Goal: Navigation & Orientation: Find specific page/section

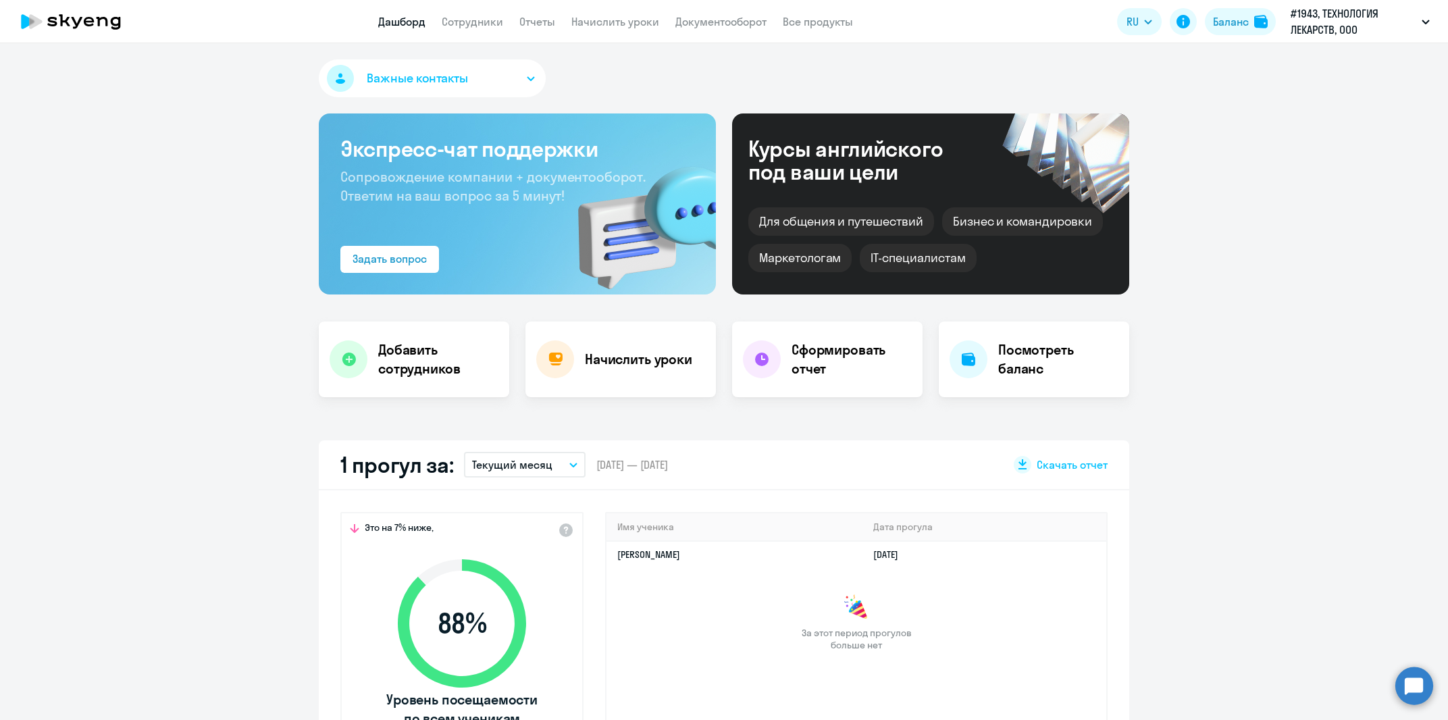
select select "30"
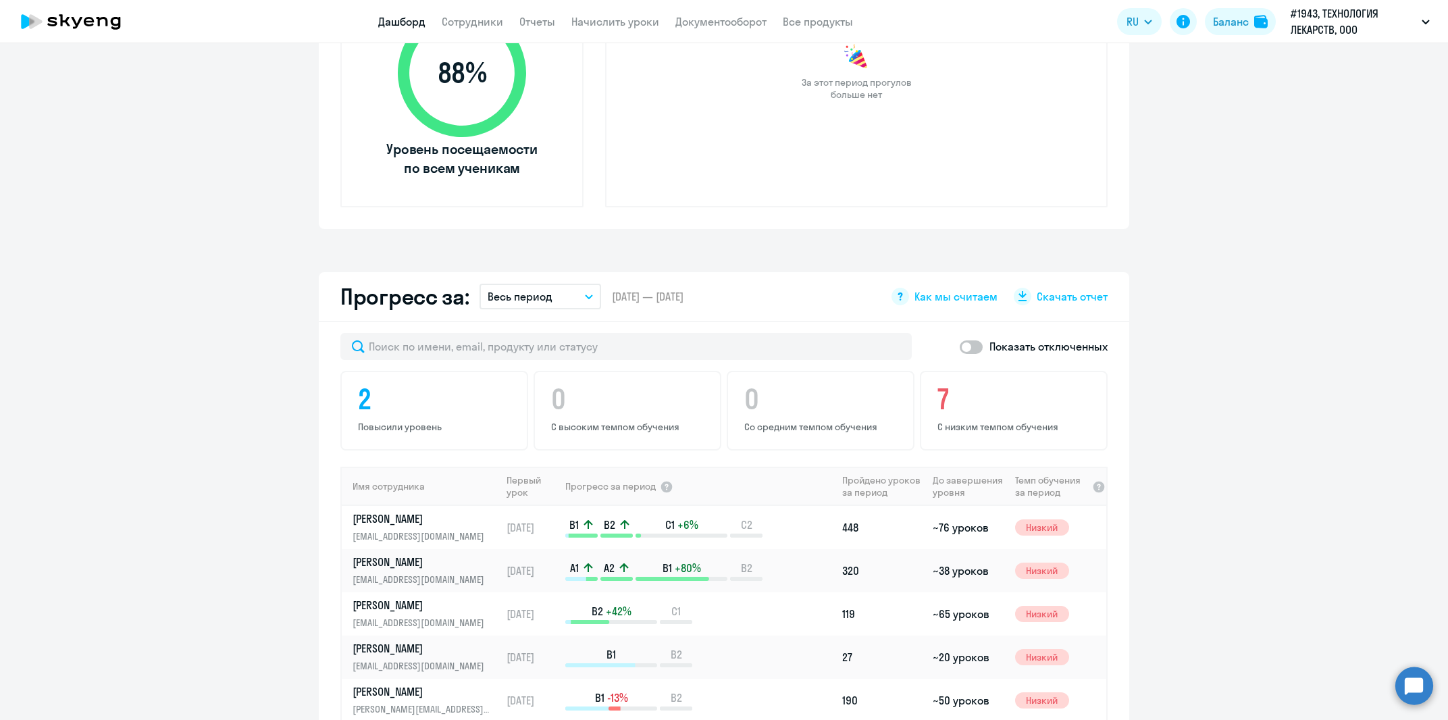
scroll to position [92, 0]
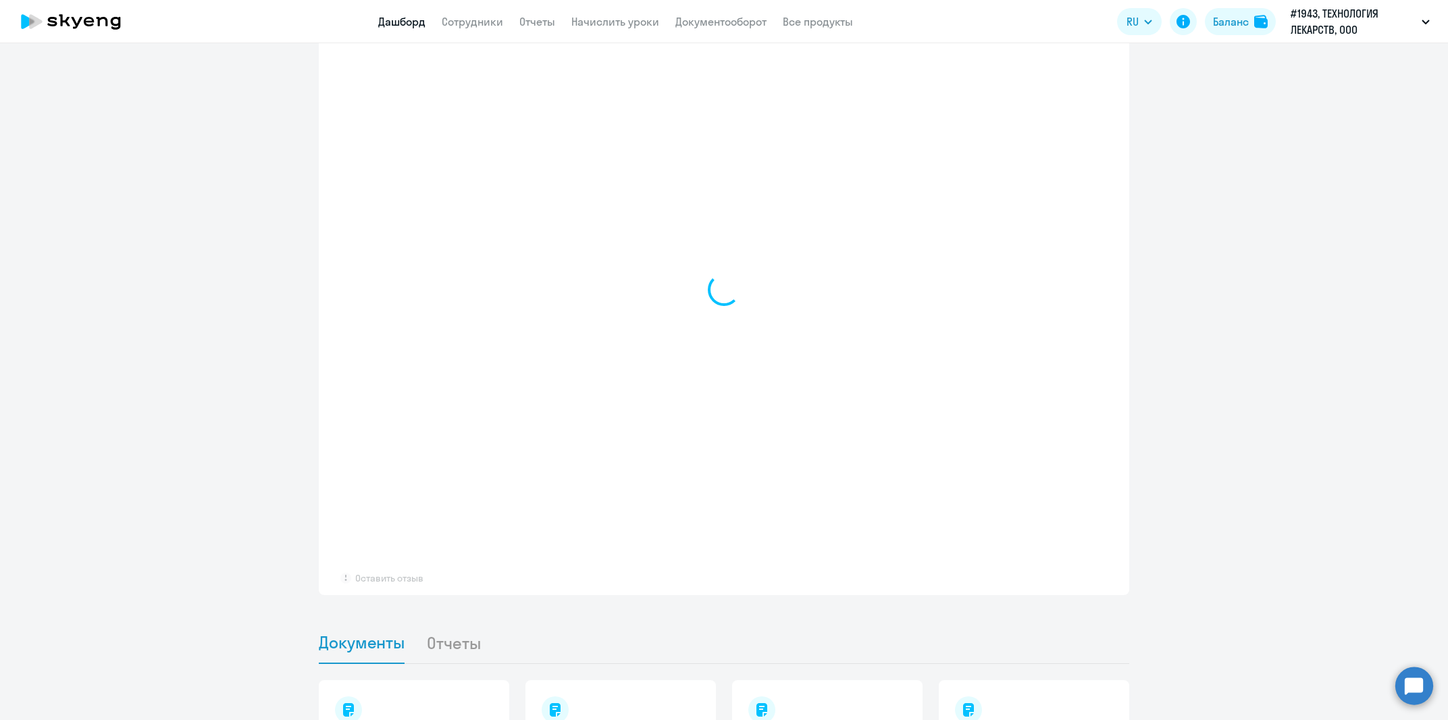
scroll to position [815, 0]
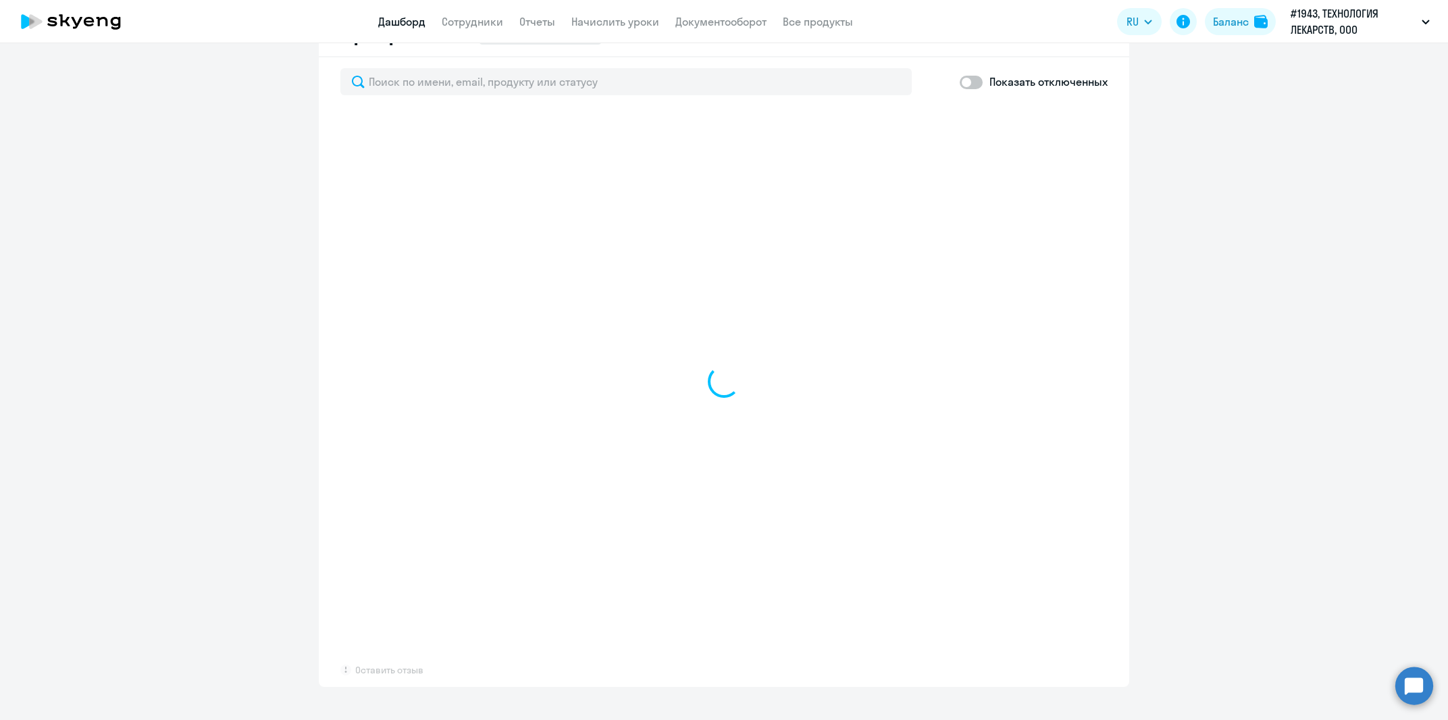
click at [340, 667] on div "Показать отключенных Оставить отзыв" at bounding box center [724, 371] width 810 height 629
click at [242, 303] on app-progress-dashboard "Прогресс за: Весь период – 12.03.2018 — 04.09.2025 Как мы считаем Скачать отчет…" at bounding box center [724, 346] width 1448 height 679
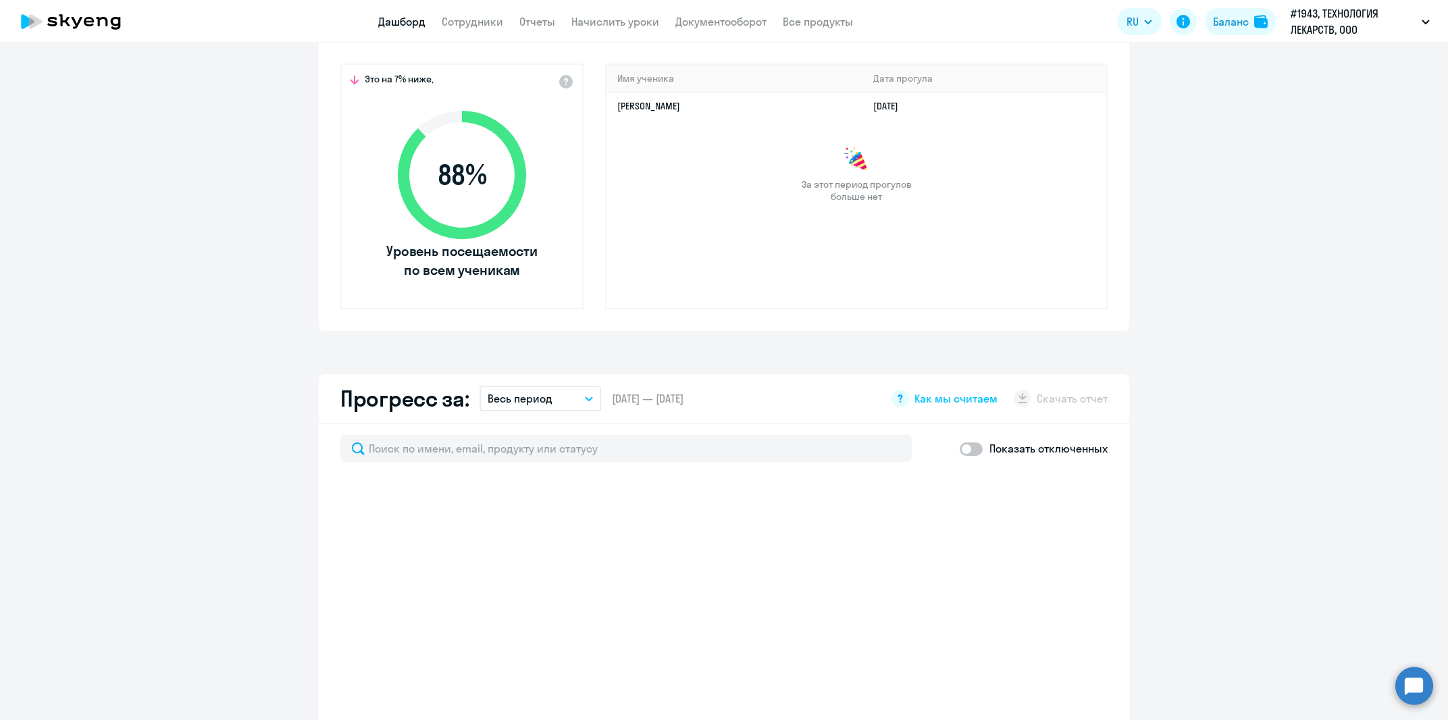
scroll to position [0, 0]
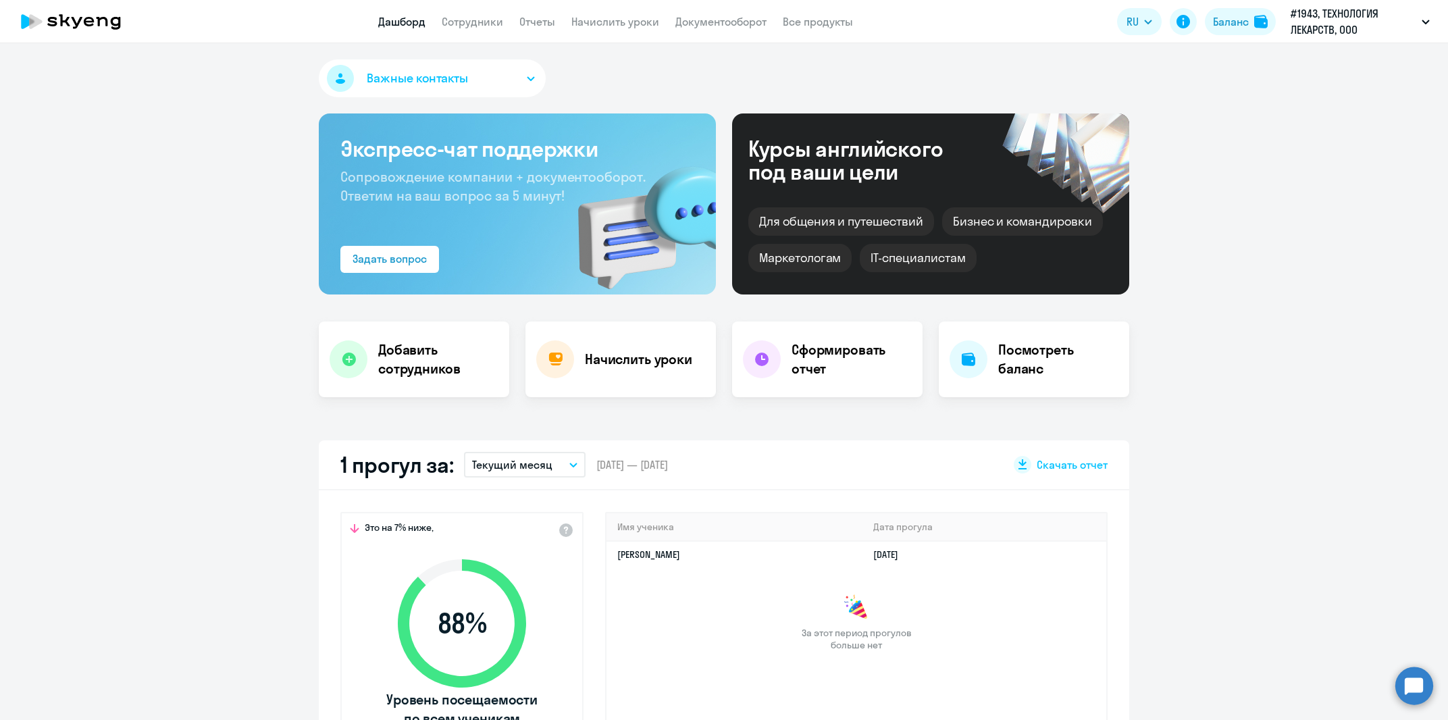
select select "30"
click at [97, 24] on icon at bounding box center [70, 22] width 119 height 34
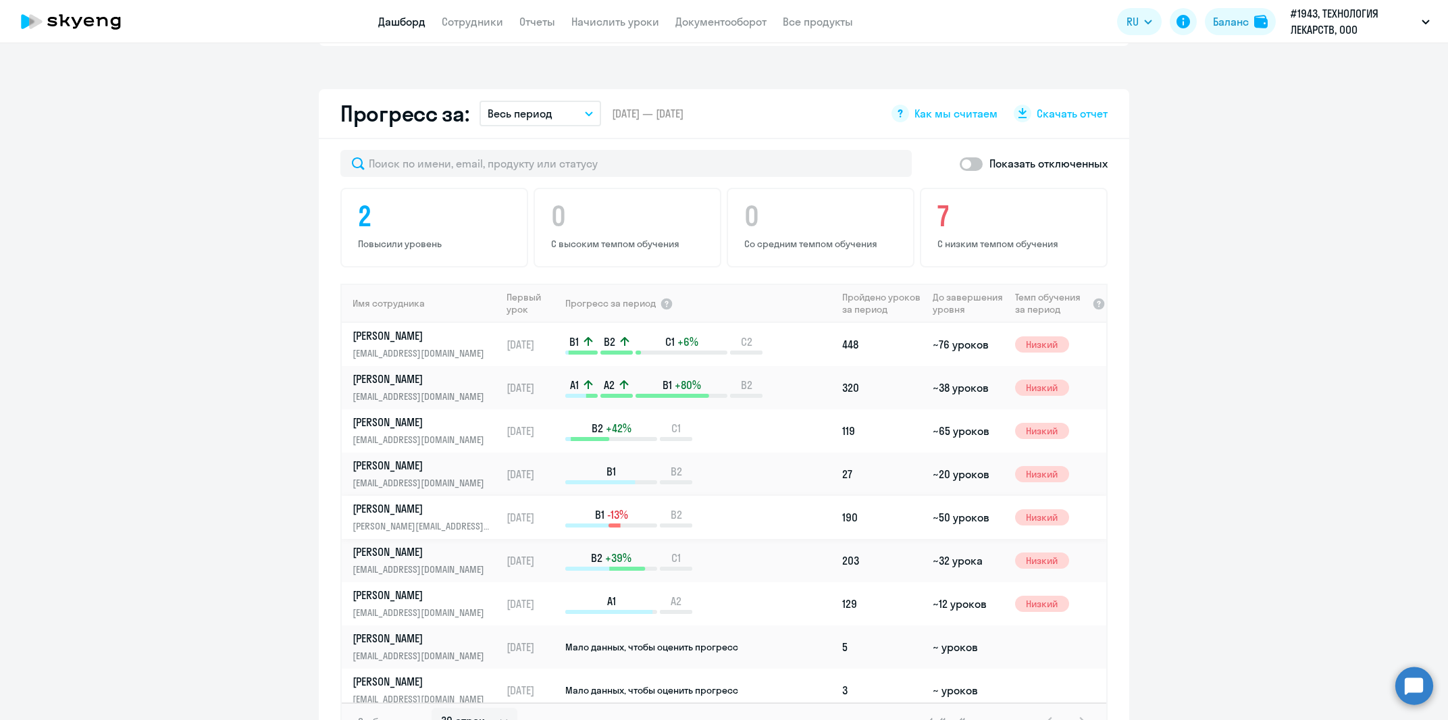
scroll to position [95, 0]
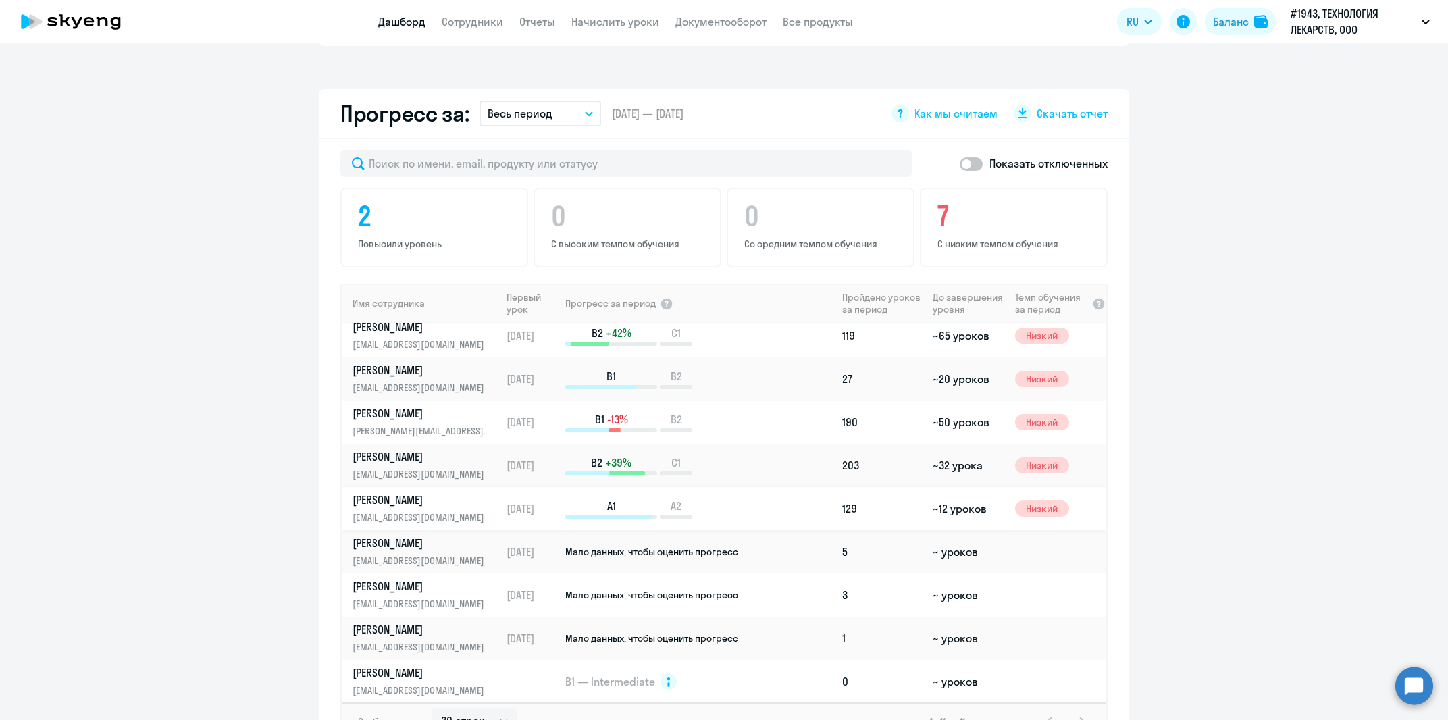
click at [478, 505] on link "Храмцова Анна hramtsova@drugsformulation.ru" at bounding box center [427, 508] width 148 height 32
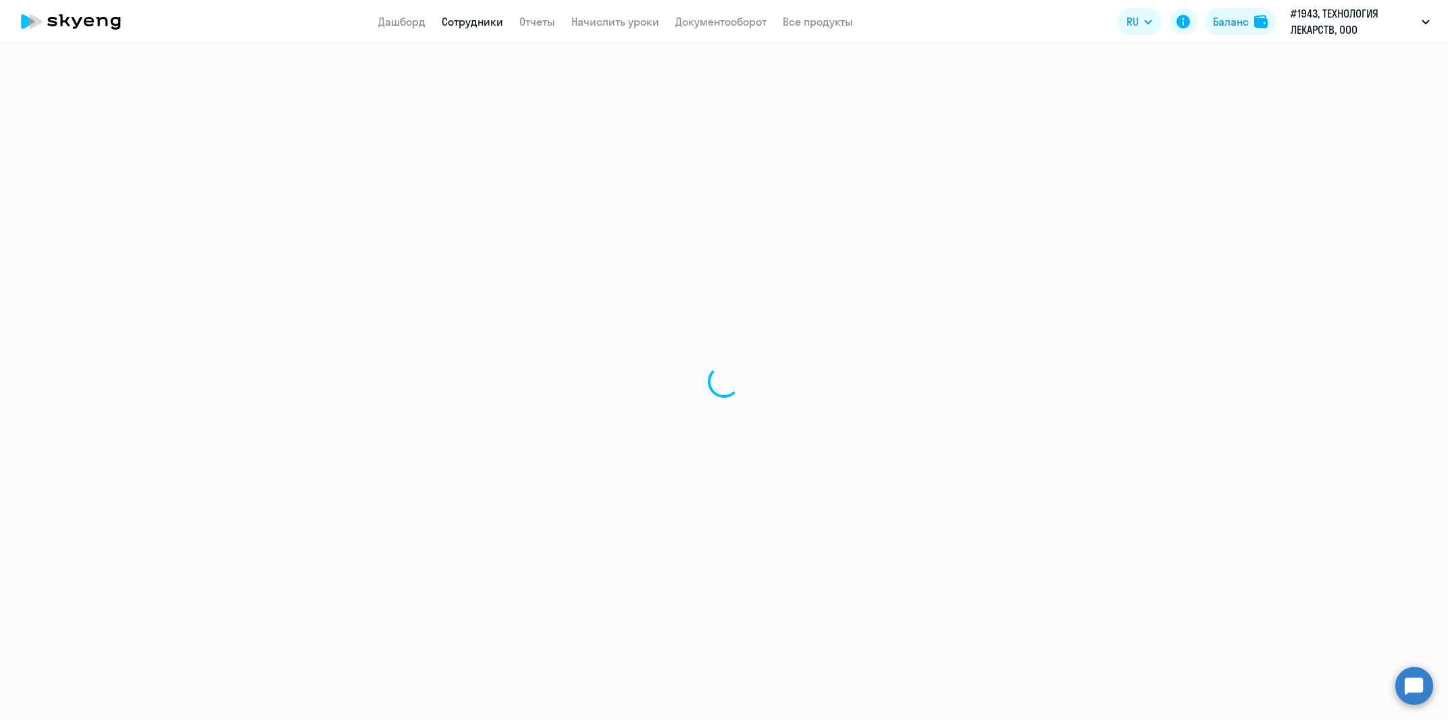
select select "english"
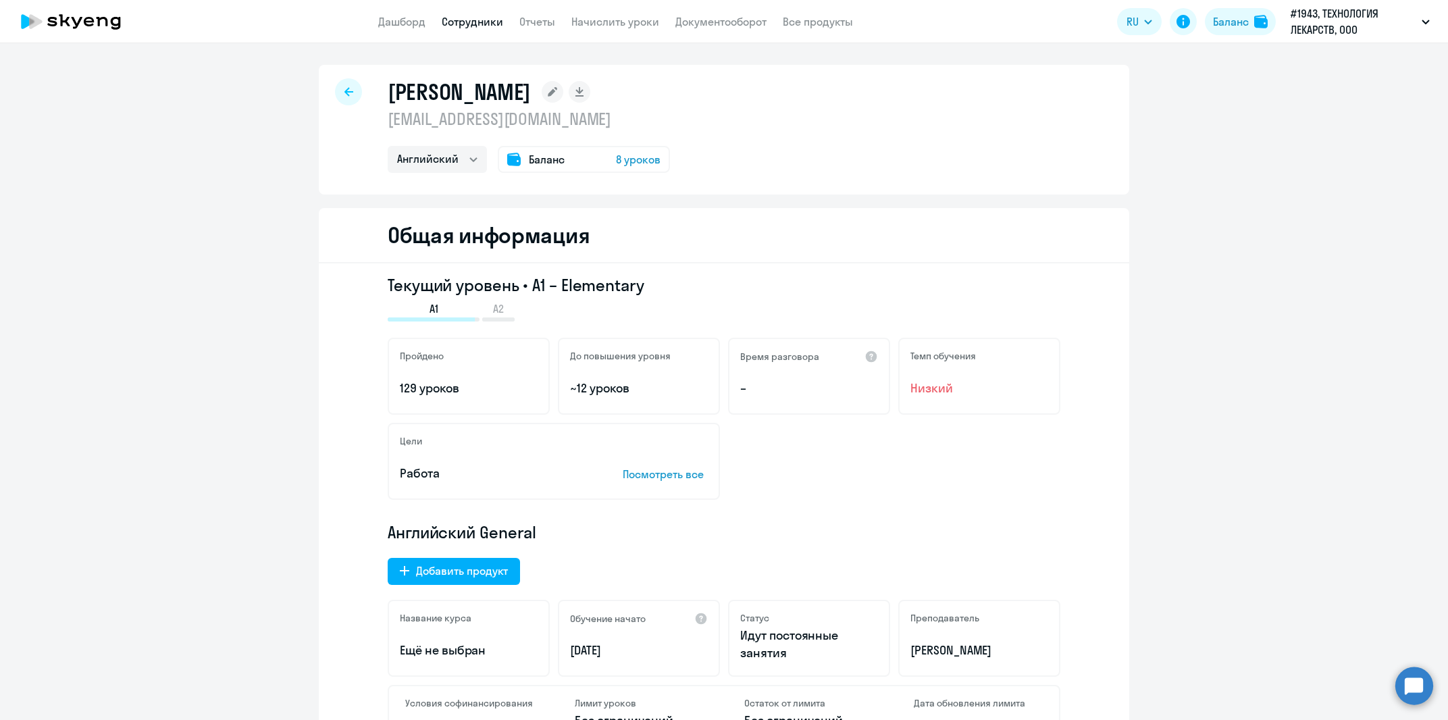
click at [457, 24] on link "Сотрудники" at bounding box center [472, 22] width 61 height 14
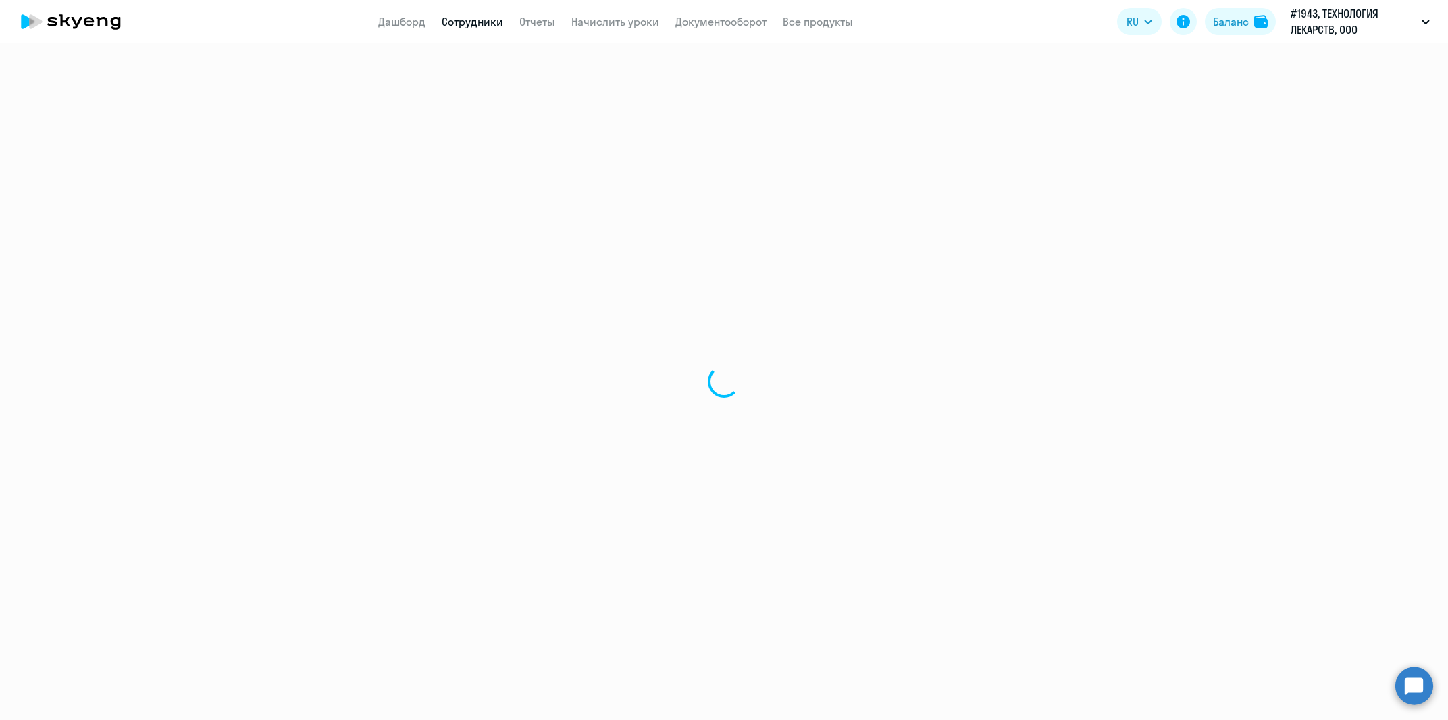
select select "30"
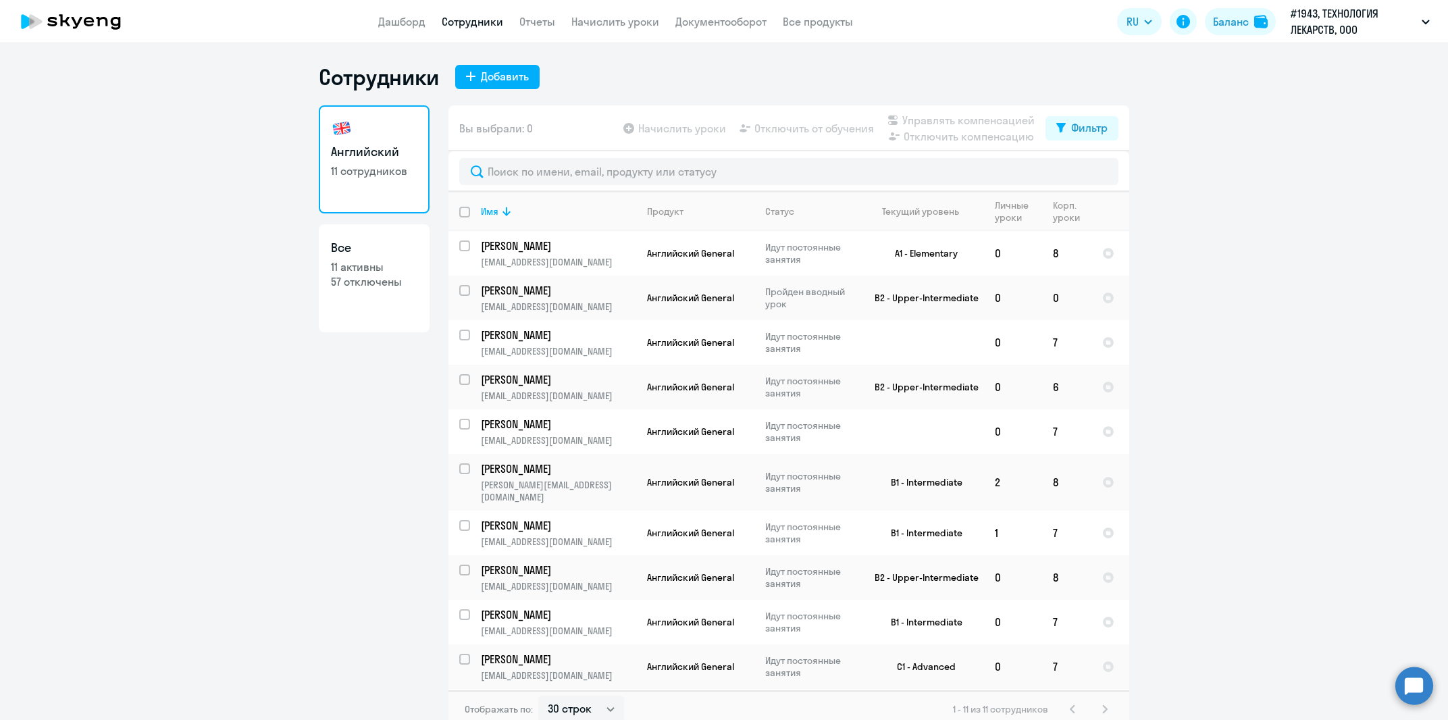
click at [86, 31] on icon at bounding box center [70, 22] width 119 height 34
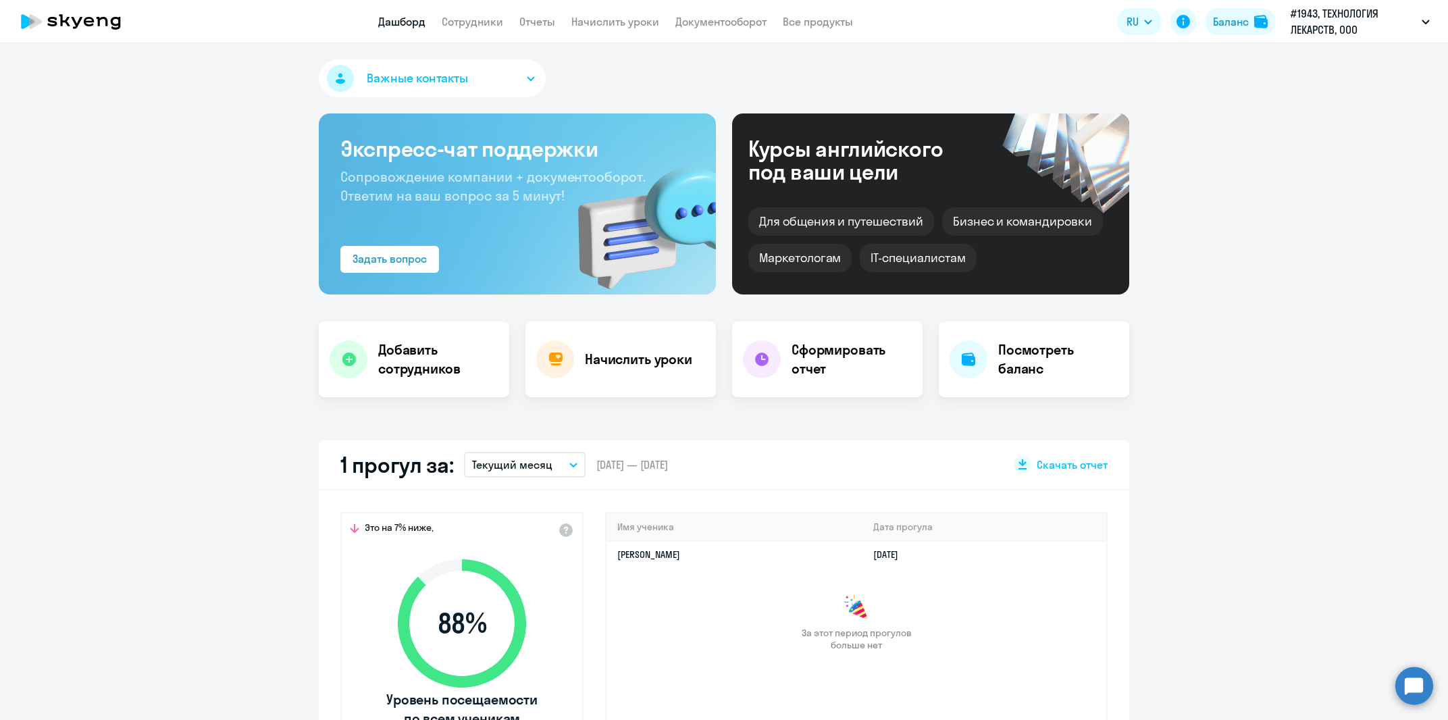
click at [416, 75] on span "Важные контакты" at bounding box center [417, 79] width 101 height 18
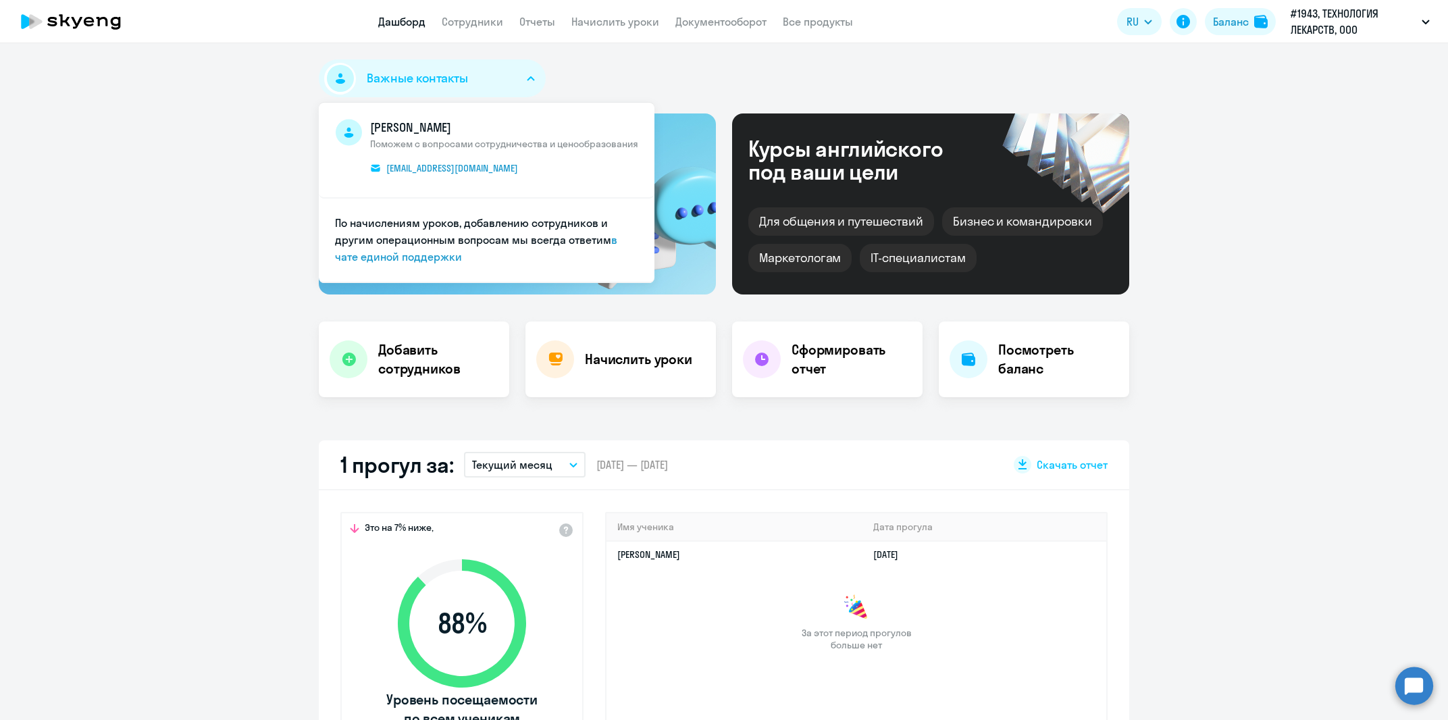
select select "30"
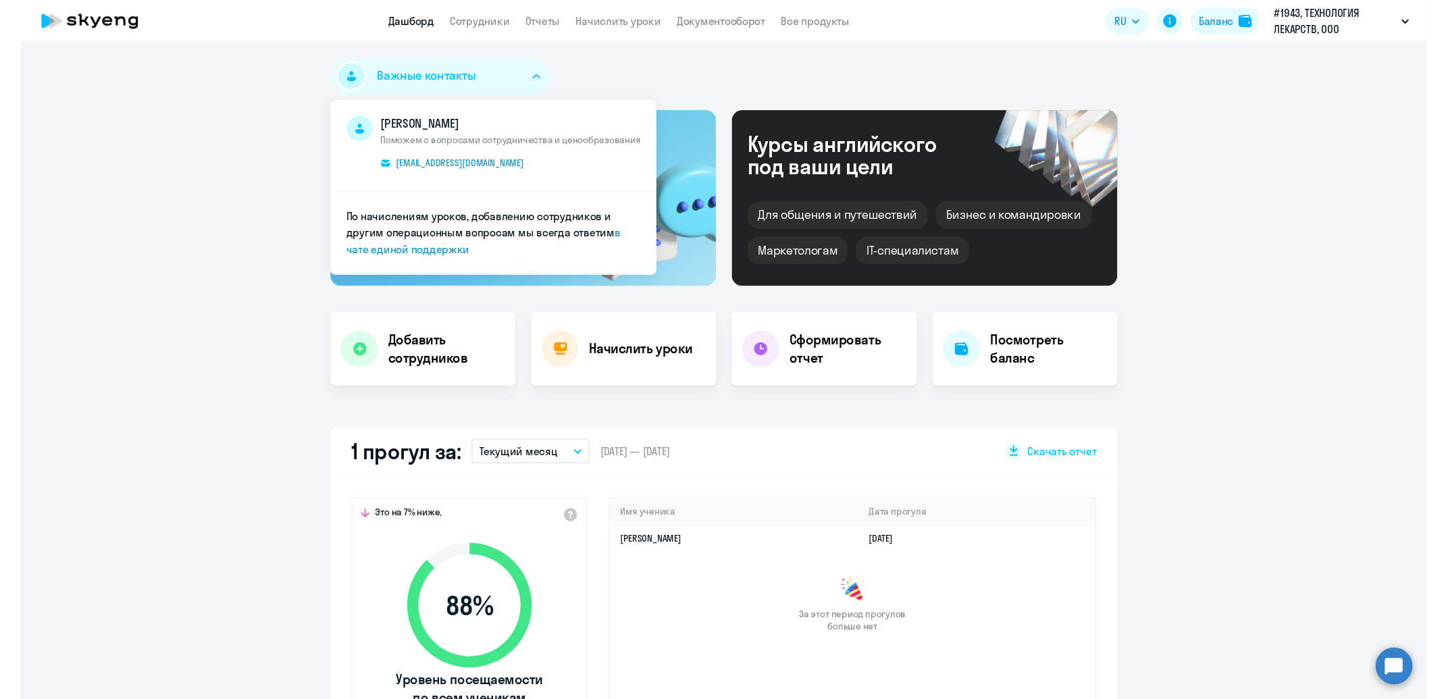
scroll to position [95, 0]
